Goal: Task Accomplishment & Management: Complete application form

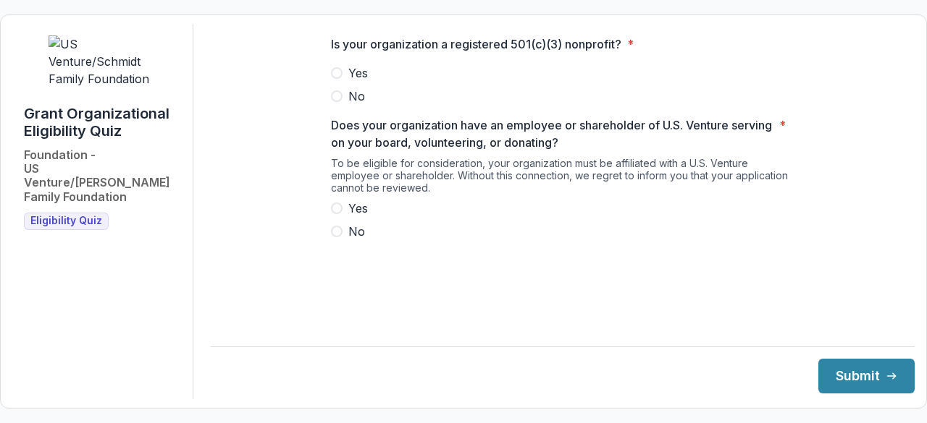
click at [344, 82] on label "Yes" at bounding box center [562, 72] width 463 height 17
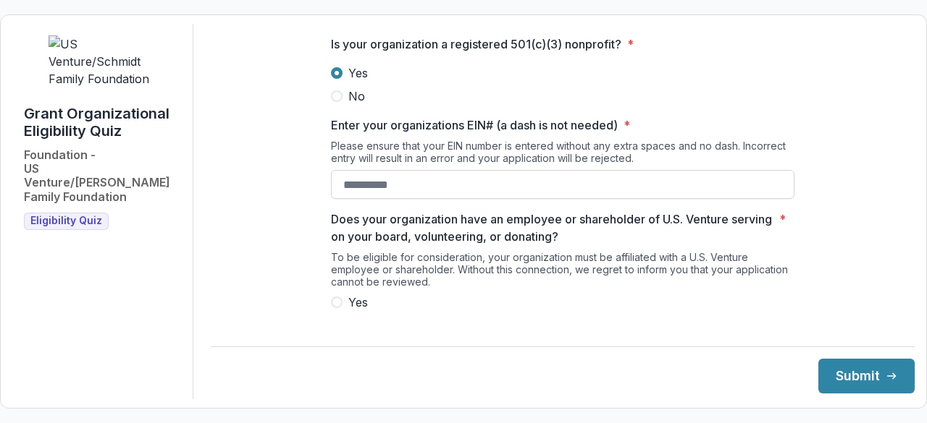
click at [398, 198] on input "Enter your organizations EIN# (a dash is not needed) *" at bounding box center [562, 184] width 463 height 29
type input "**********"
click at [332, 308] on span at bounding box center [337, 303] width 12 height 12
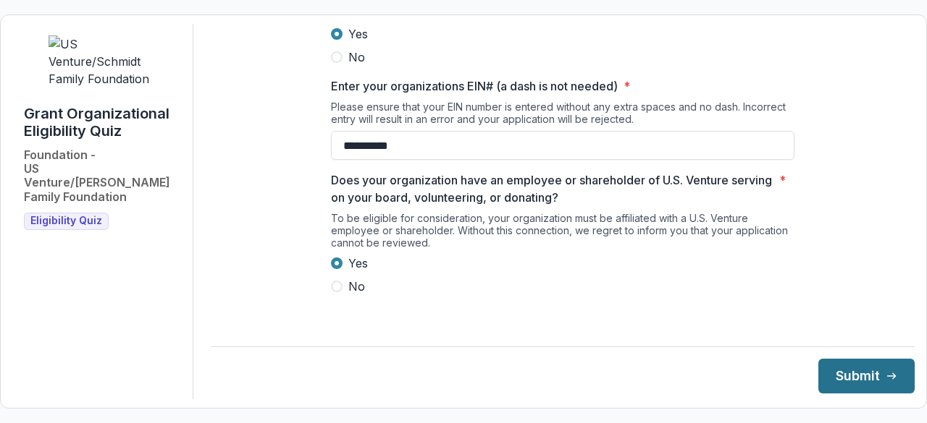
click at [890, 365] on button "Submit" at bounding box center [866, 376] width 96 height 35
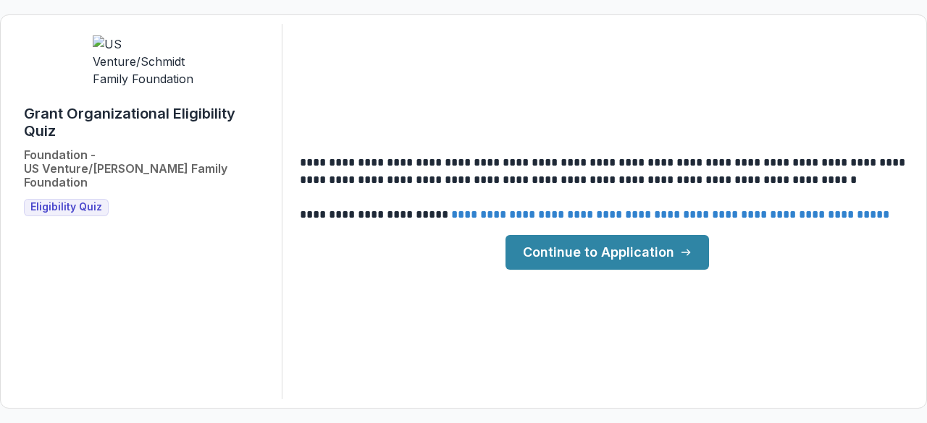
click at [633, 258] on link "Continue to Application" at bounding box center [606, 252] width 203 height 35
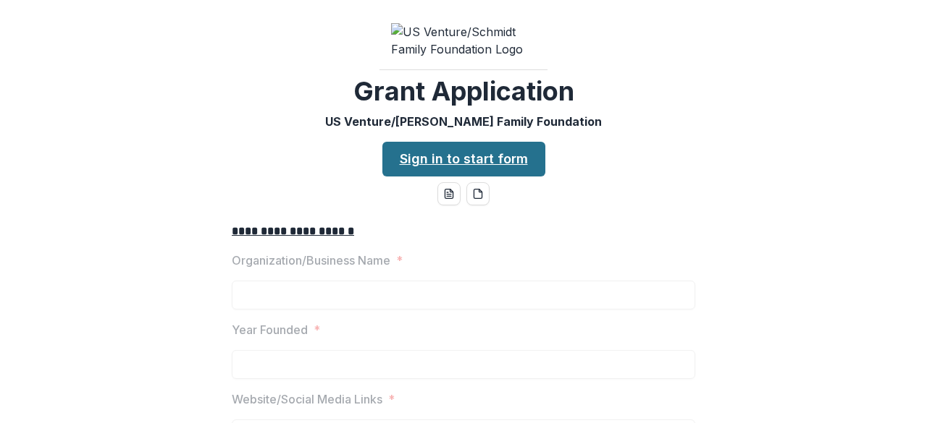
click at [498, 172] on link "Sign in to start form" at bounding box center [463, 159] width 163 height 35
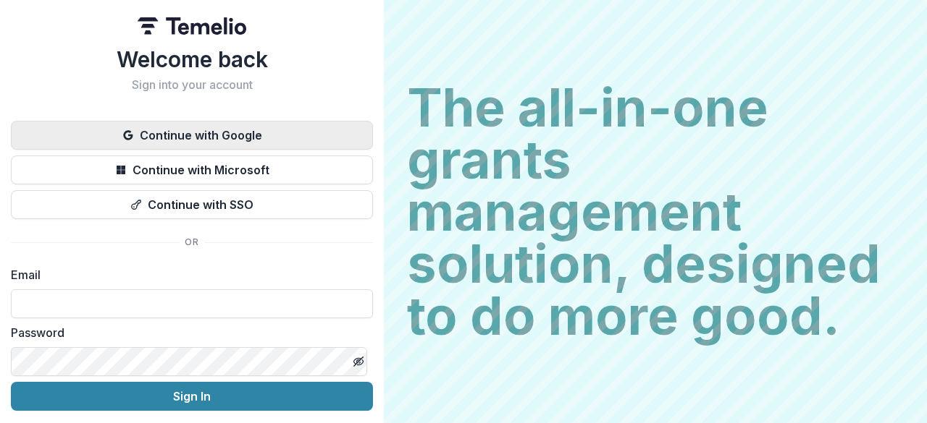
click at [250, 139] on button "Continue with Google" at bounding box center [192, 135] width 362 height 29
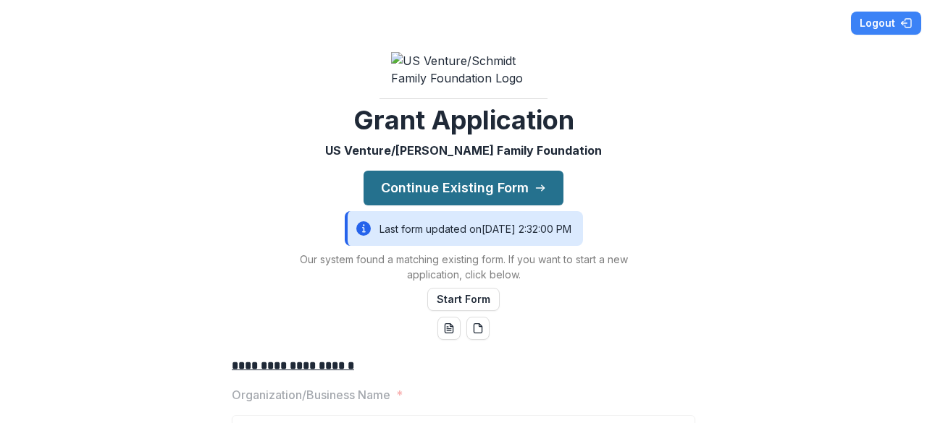
click at [508, 192] on button "Continue Existing Form" at bounding box center [463, 188] width 200 height 35
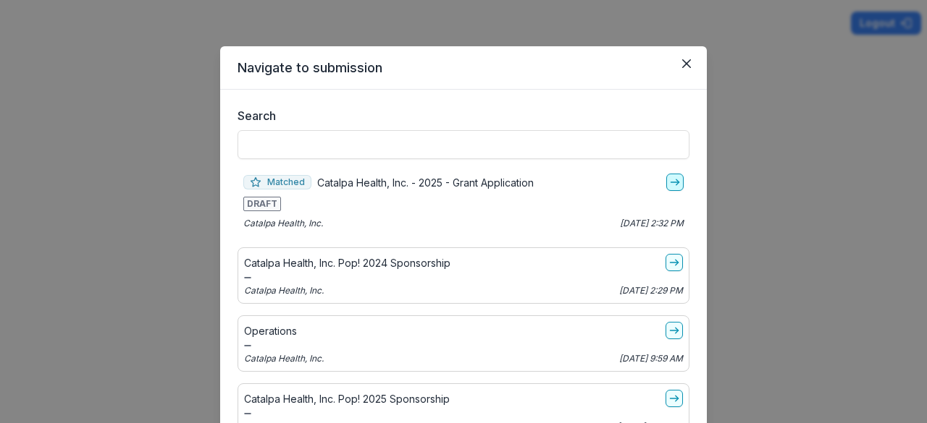
click at [670, 182] on line "go-to" at bounding box center [674, 182] width 8 height 0
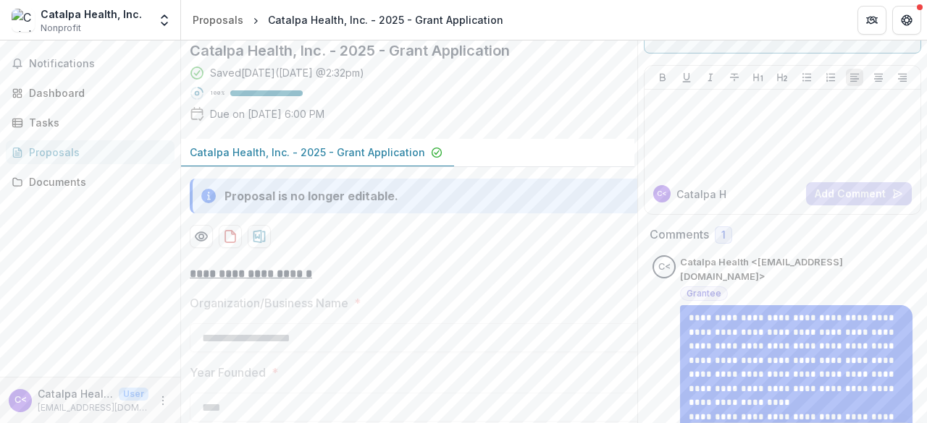
scroll to position [100, 0]
click at [89, 50] on div "Notifications Dashboard Tasks Proposals Documents" at bounding box center [90, 209] width 180 height 337
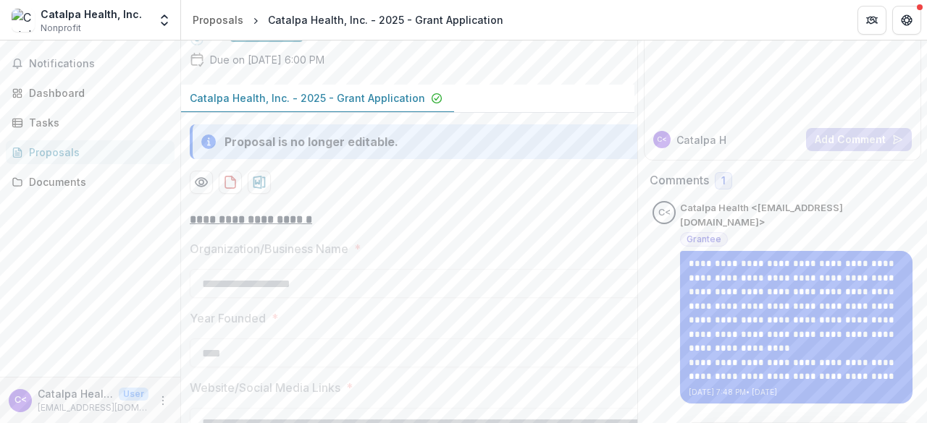
scroll to position [0, 0]
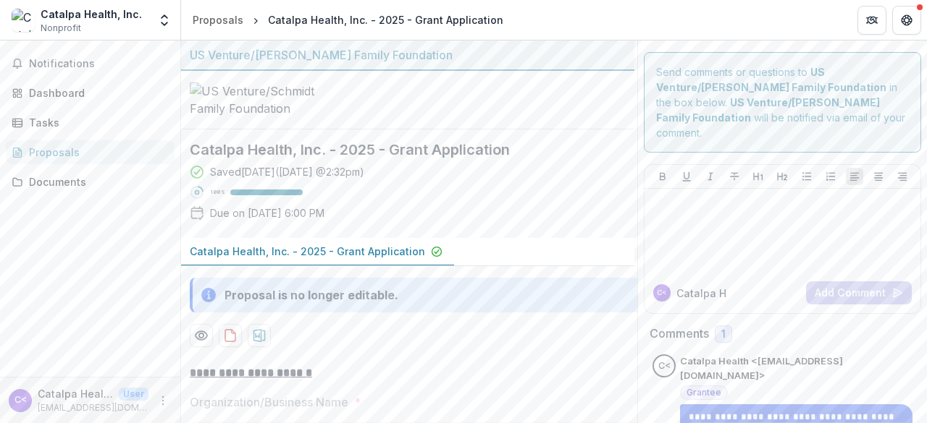
click at [98, 156] on div "Proposals" at bounding box center [96, 152] width 134 height 15
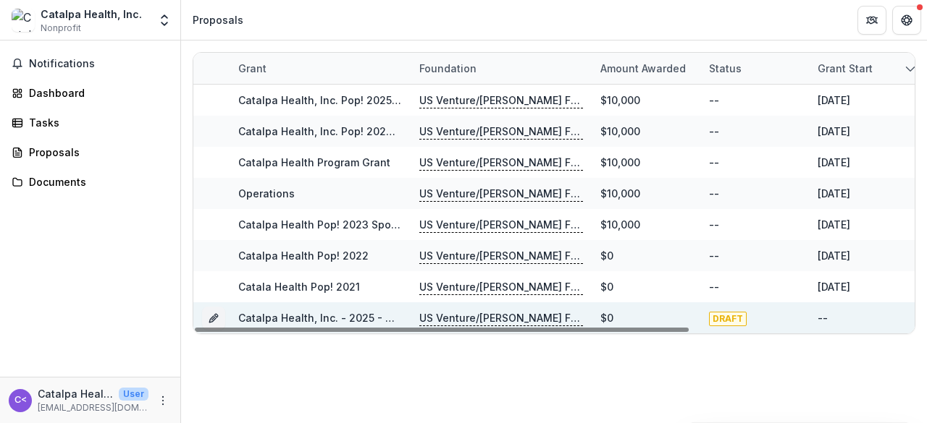
click at [670, 315] on div "$0" at bounding box center [645, 318] width 91 height 31
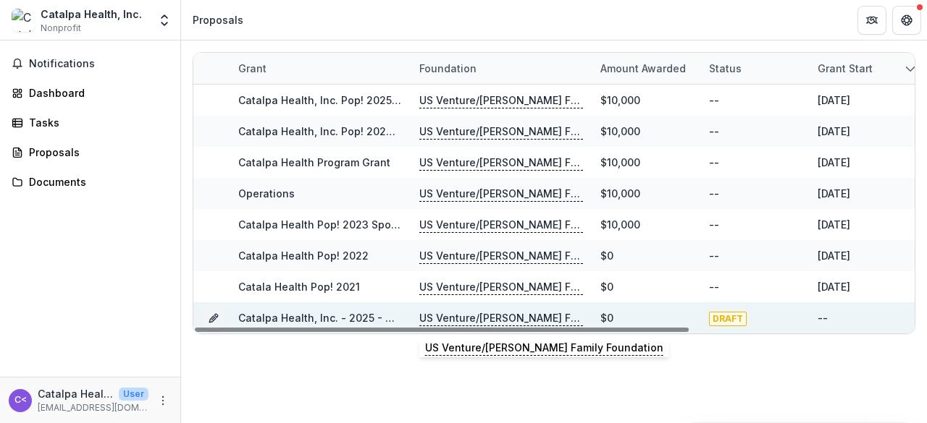
click at [476, 315] on p "US Venture/[PERSON_NAME] Family Foundation" at bounding box center [501, 319] width 164 height 16
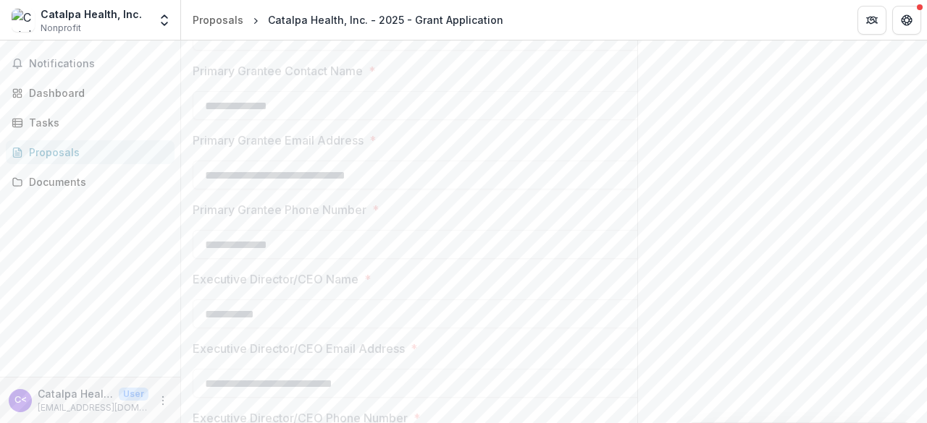
scroll to position [310, 0]
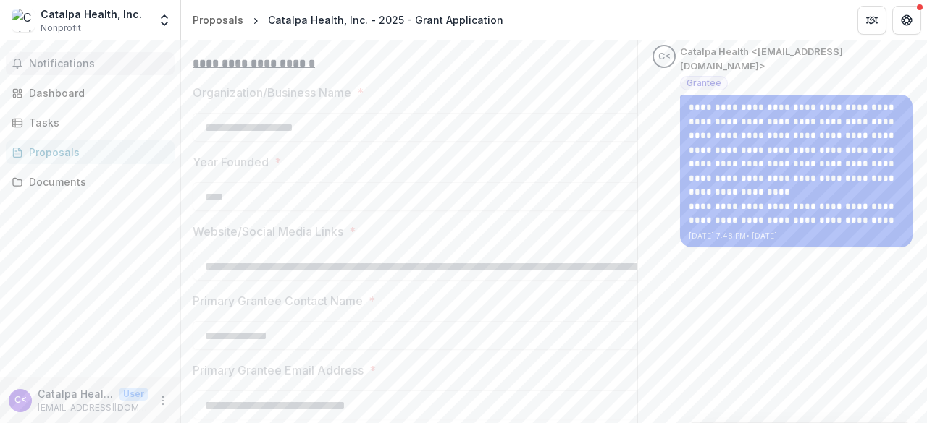
click at [97, 68] on span "Notifications" at bounding box center [99, 64] width 140 height 12
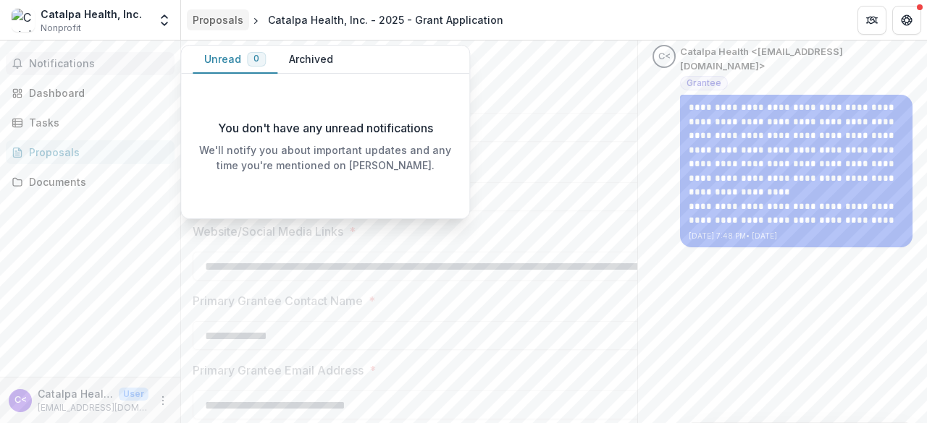
click at [222, 17] on div "Proposals" at bounding box center [218, 19] width 51 height 15
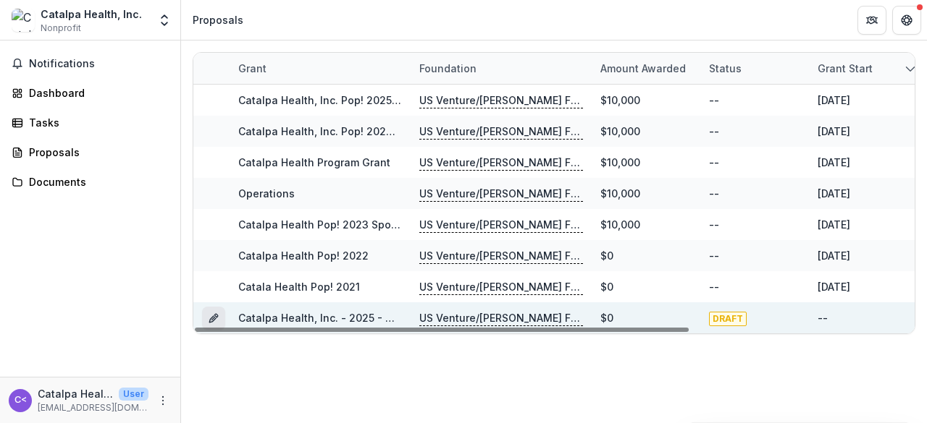
click at [214, 315] on icon "Grant d2a8c3d8-1758-402d-bafd-8d87d6500c7f" at bounding box center [216, 316] width 4 height 4
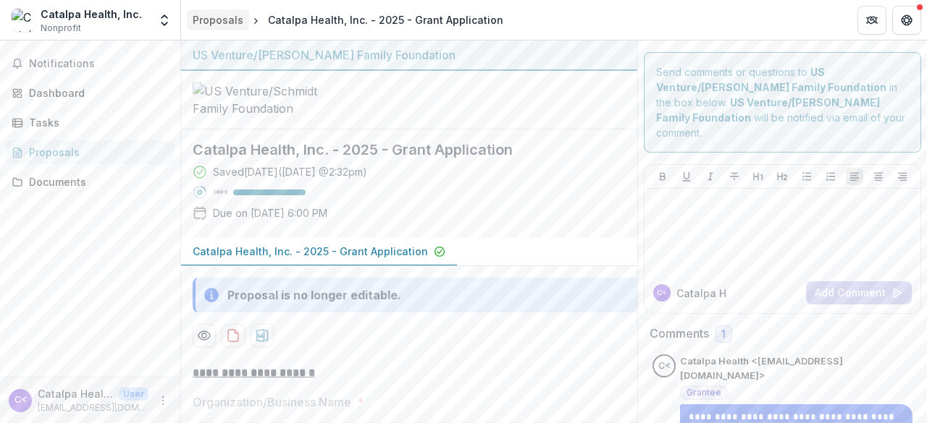
click at [214, 23] on div "Proposals" at bounding box center [218, 19] width 51 height 15
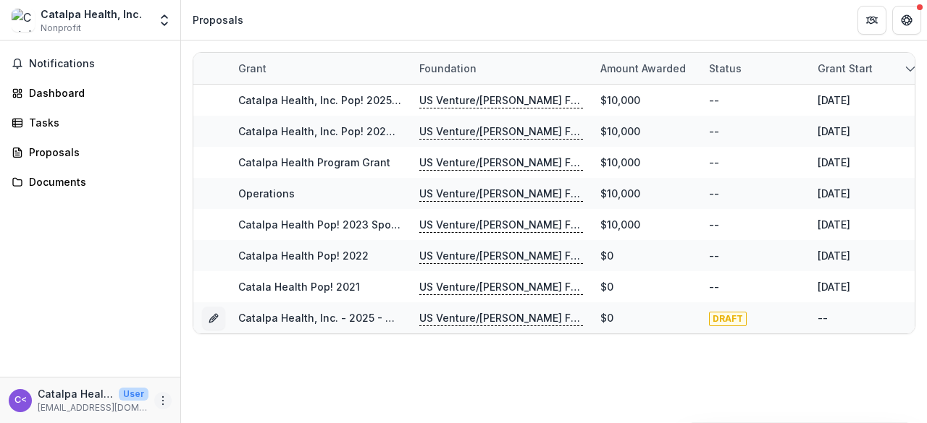
click at [167, 402] on icon "More" at bounding box center [163, 401] width 12 height 12
click at [181, 216] on div "Grant Foundation Amount awarded Status Grant start Grant end Due Date Report Du…" at bounding box center [554, 193] width 746 height 305
click at [172, 20] on button "Open entity switcher" at bounding box center [164, 20] width 20 height 29
click at [266, 22] on header "Proposals" at bounding box center [554, 20] width 746 height 40
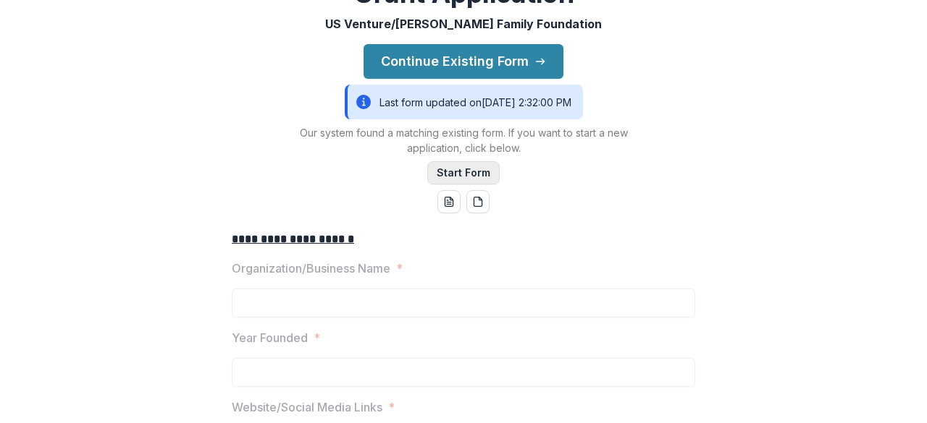
scroll to position [229, 0]
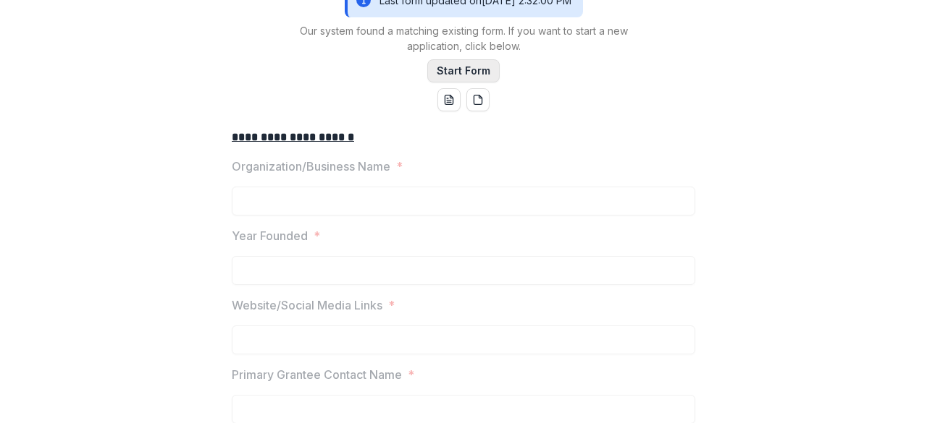
click at [457, 83] on button "Start Form" at bounding box center [463, 70] width 72 height 23
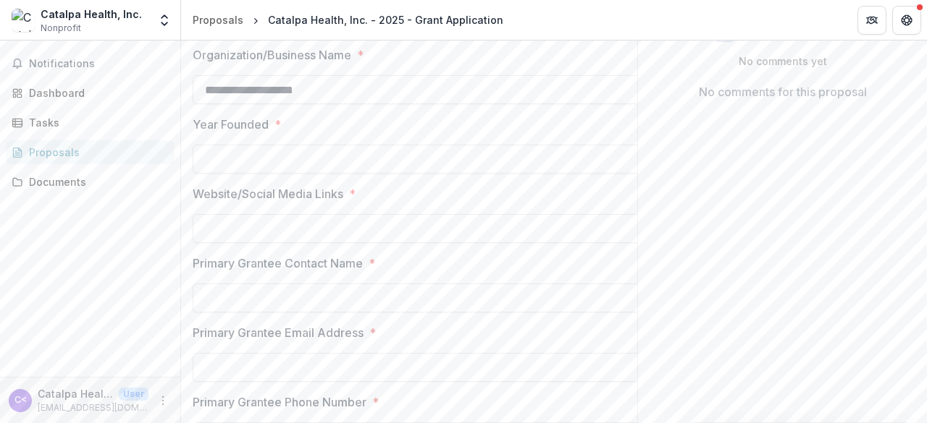
scroll to position [269, 0]
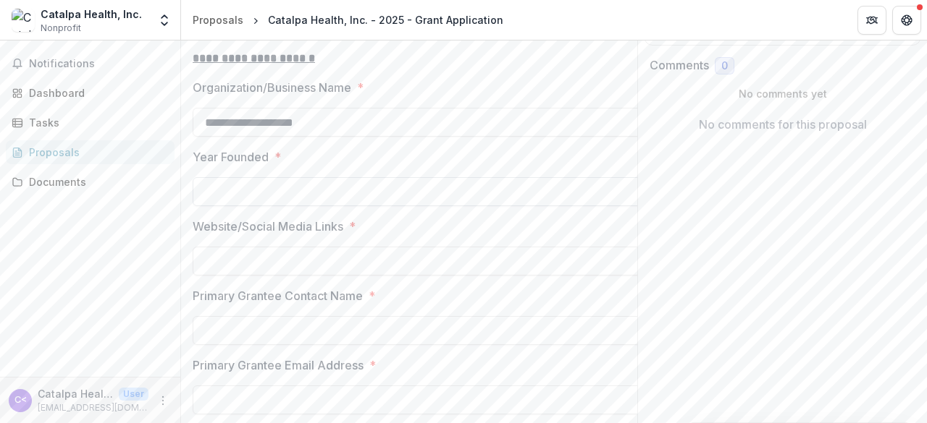
click at [316, 206] on input "Year Founded *" at bounding box center [424, 191] width 463 height 29
type input "****"
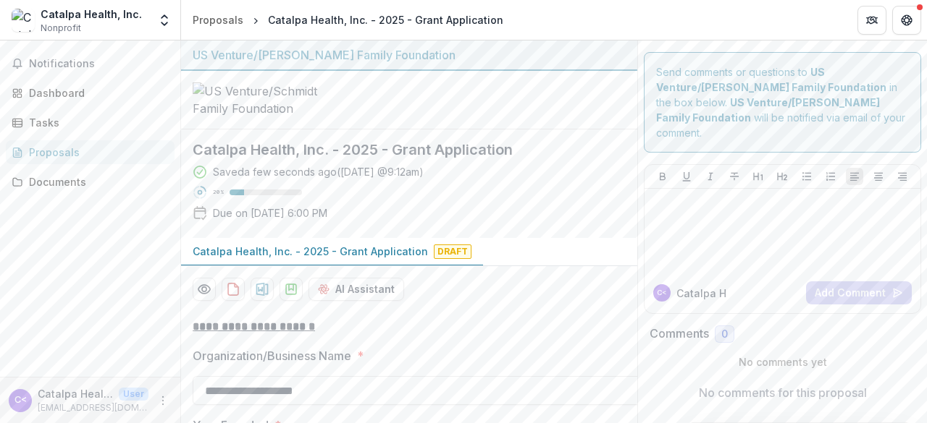
click at [91, 151] on div "Proposals" at bounding box center [96, 152] width 134 height 15
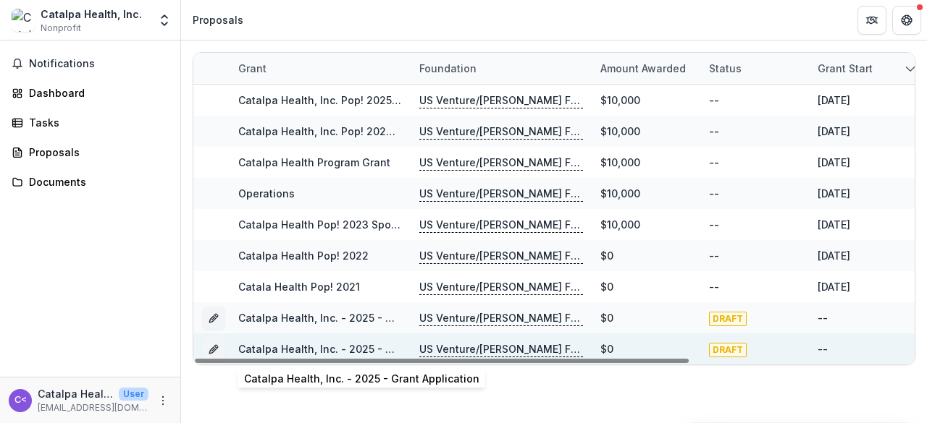
click at [334, 350] on link "Catalpa Health, Inc. - 2025 - Grant Application" at bounding box center [355, 349] width 235 height 12
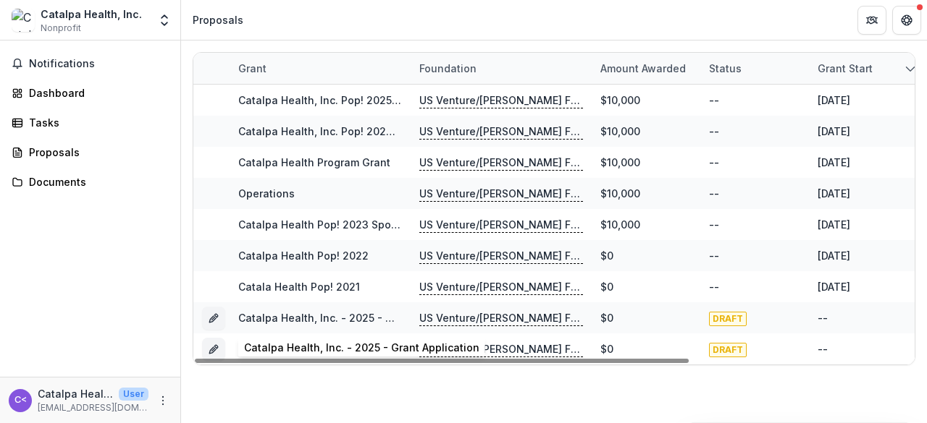
drag, startPoint x: 294, startPoint y: 312, endPoint x: 185, endPoint y: 286, distance: 111.7
click at [185, 286] on div "Grant Foundation Amount awarded Status Grant start Grant end Due Date Report Du…" at bounding box center [554, 209] width 746 height 337
